Goal: Task Accomplishment & Management: Complete application form

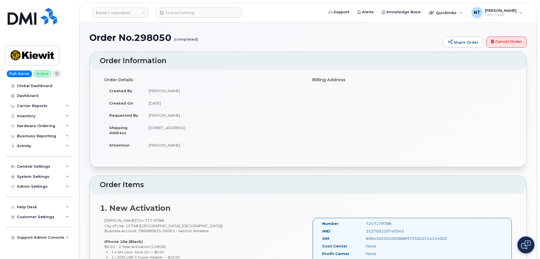
scroll to position [141, 0]
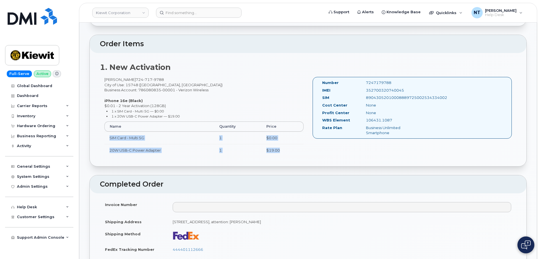
drag, startPoint x: 280, startPoint y: 151, endPoint x: 104, endPoint y: 134, distance: 176.7
click at [104, 134] on tbody "SIM Card - Multi 5G 1 $0.00 20W USB-C Power Adapter 1 $19.00" at bounding box center [203, 144] width 199 height 25
click at [104, 134] on td "SIM Card - Multi 5G" at bounding box center [159, 138] width 110 height 12
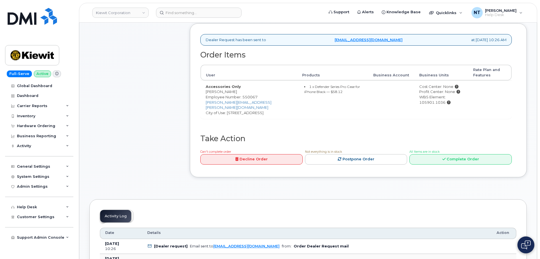
scroll to position [226, 0]
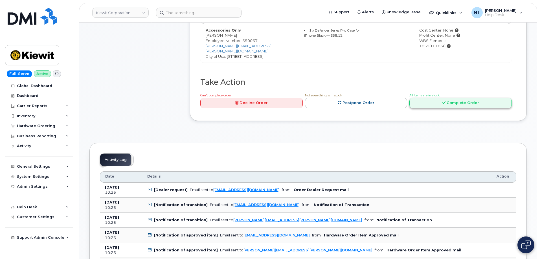
click at [458, 102] on link "Complete Order" at bounding box center [460, 103] width 102 height 10
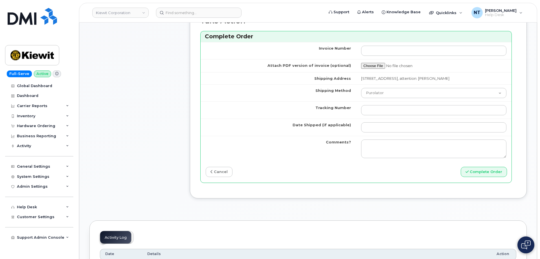
scroll to position [395, 0]
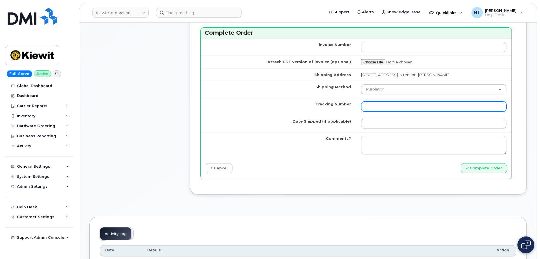
click at [380, 109] on input "Tracking Number" at bounding box center [433, 106] width 145 height 10
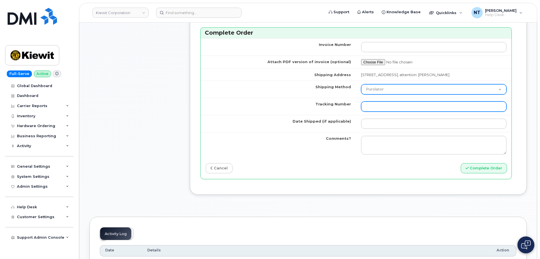
paste input "444401112806"
type input "444401112806"
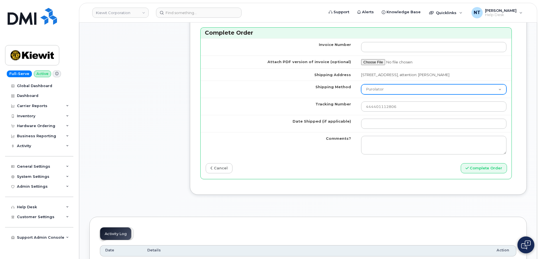
click at [383, 94] on select "Purolator UPS FedEx Canada Post Courier Other Drop Off Pick Up" at bounding box center [433, 89] width 145 height 10
select select "FedEx"
click at [361, 89] on select "Purolator UPS FedEx Canada Post Courier Other Drop Off Pick Up" at bounding box center [433, 89] width 145 height 10
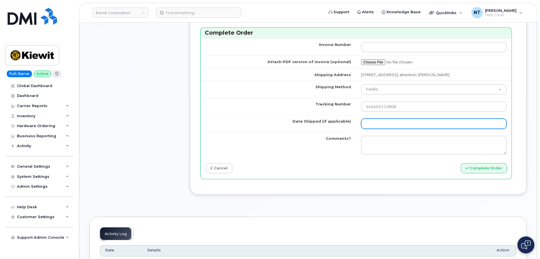
click at [379, 127] on input "Date Shipped (if applicable)" at bounding box center [433, 124] width 145 height 10
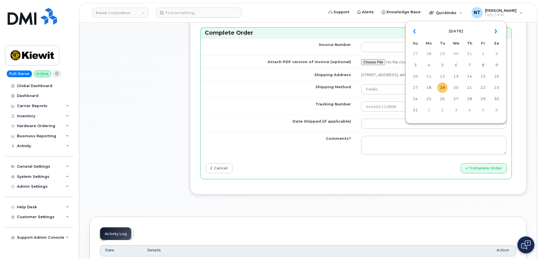
click at [442, 86] on td "19" at bounding box center [442, 88] width 10 height 10
type input "2025-08-19"
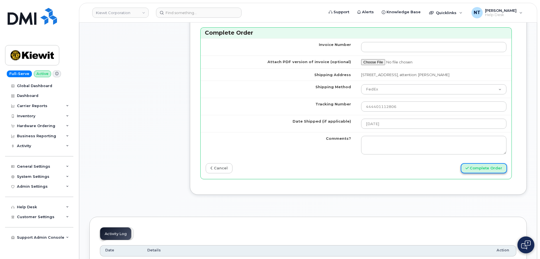
drag, startPoint x: 485, startPoint y: 176, endPoint x: 488, endPoint y: 174, distance: 2.9
click at [488, 174] on button "Complete Order" at bounding box center [483, 168] width 46 height 10
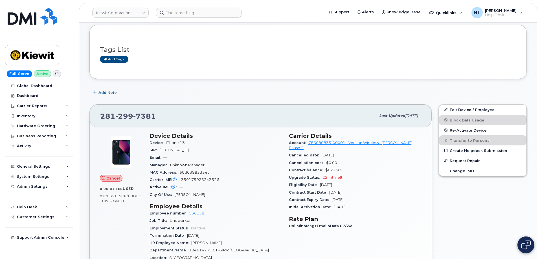
scroll to position [28, 0]
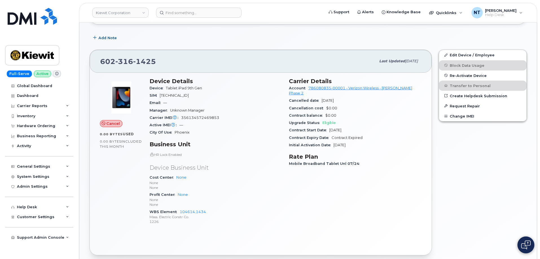
scroll to position [113, 0]
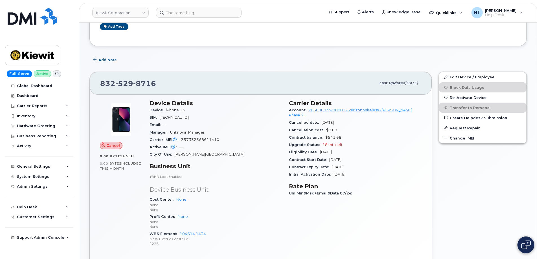
scroll to position [85, 0]
